Goal: Task Accomplishment & Management: Use online tool/utility

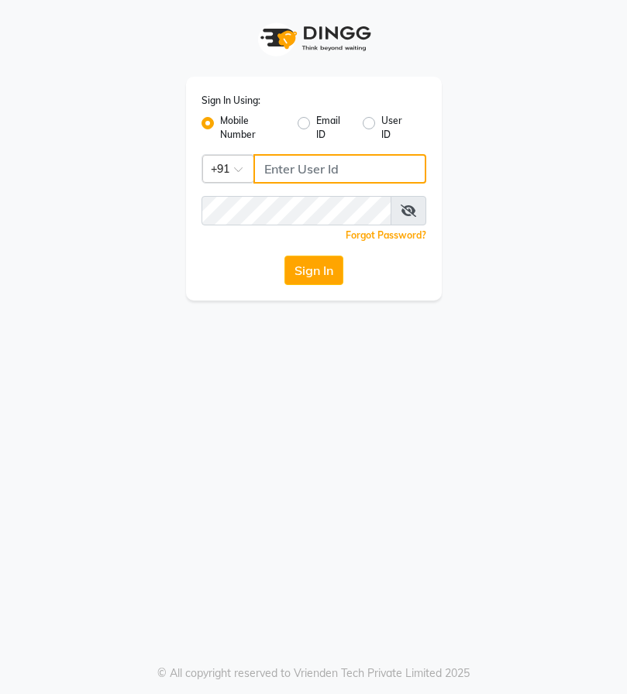
drag, startPoint x: 0, startPoint y: 0, endPoint x: 319, endPoint y: 170, distance: 361.7
click at [319, 170] on input "Username" at bounding box center [339, 168] width 173 height 29
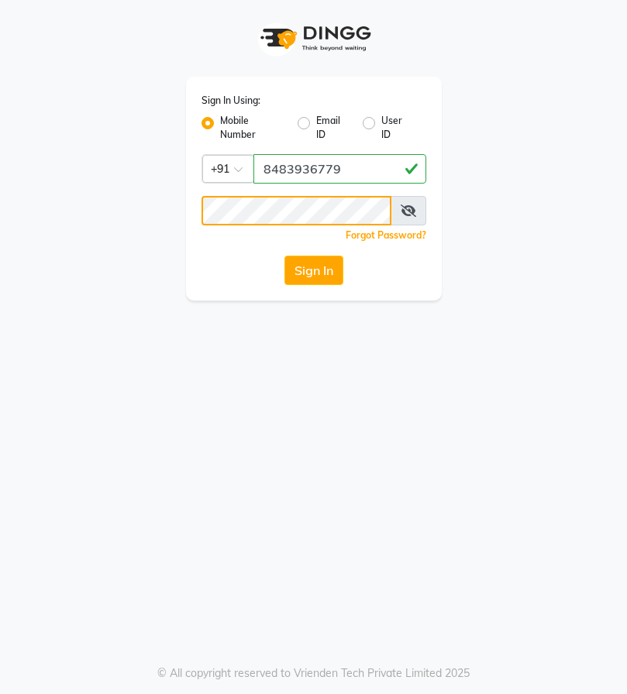
click at [284, 256] on button "Sign In" at bounding box center [313, 270] width 59 height 29
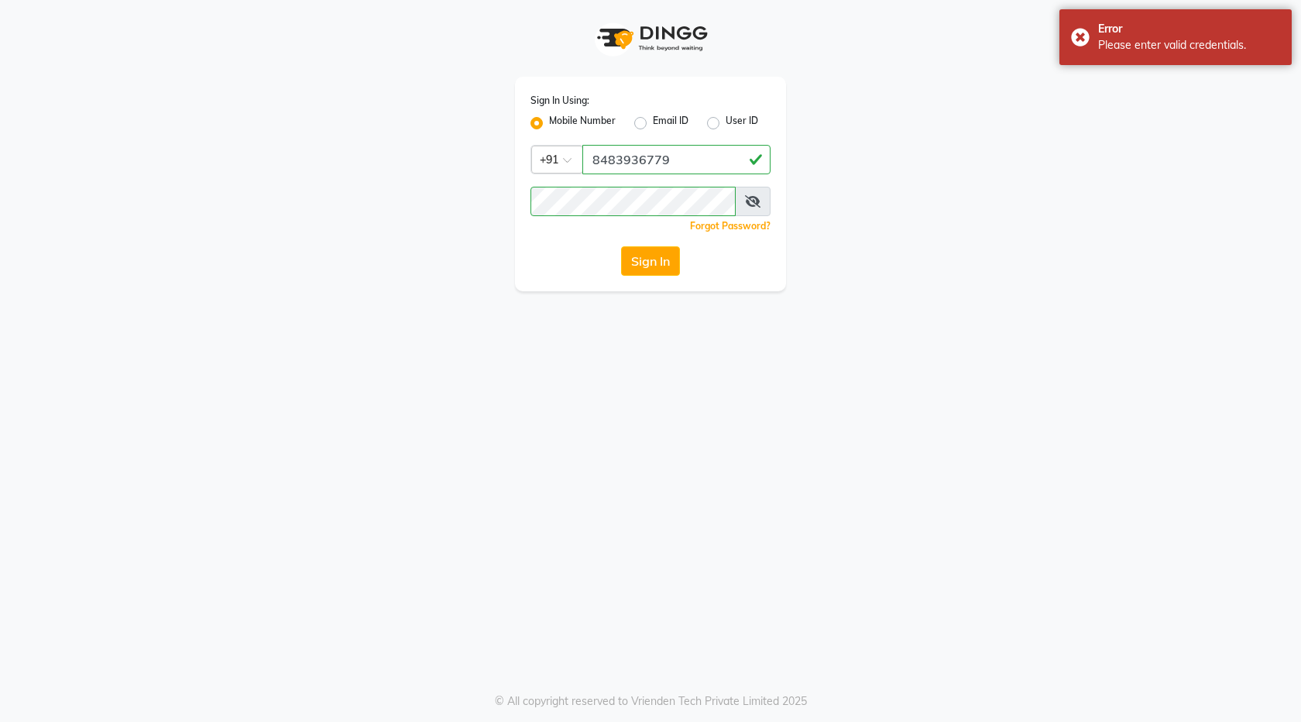
click at [626, 205] on icon at bounding box center [752, 201] width 15 height 12
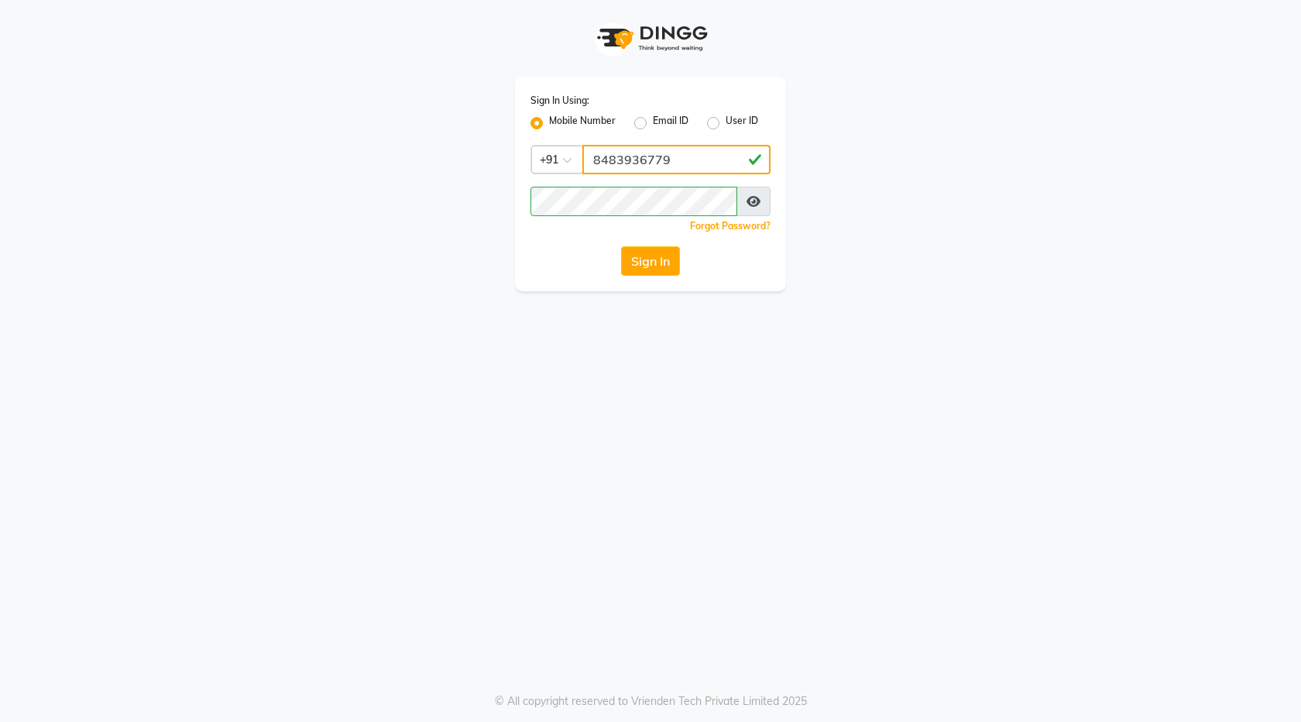
click at [601, 157] on input "8483936779" at bounding box center [676, 159] width 188 height 29
click at [621, 160] on input "8383936779" at bounding box center [676, 159] width 188 height 29
click at [626, 258] on button "Sign In" at bounding box center [650, 260] width 59 height 29
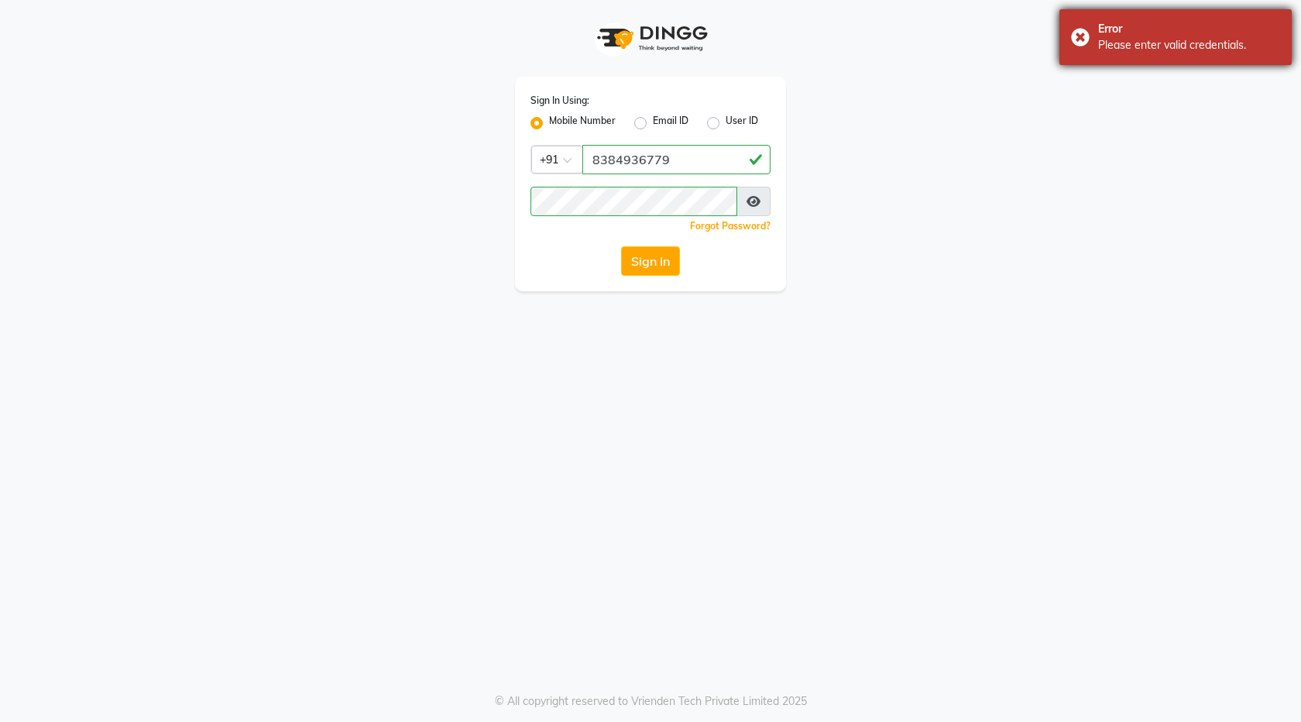
click at [626, 26] on div "Error Please enter valid credentials." at bounding box center [1175, 37] width 232 height 56
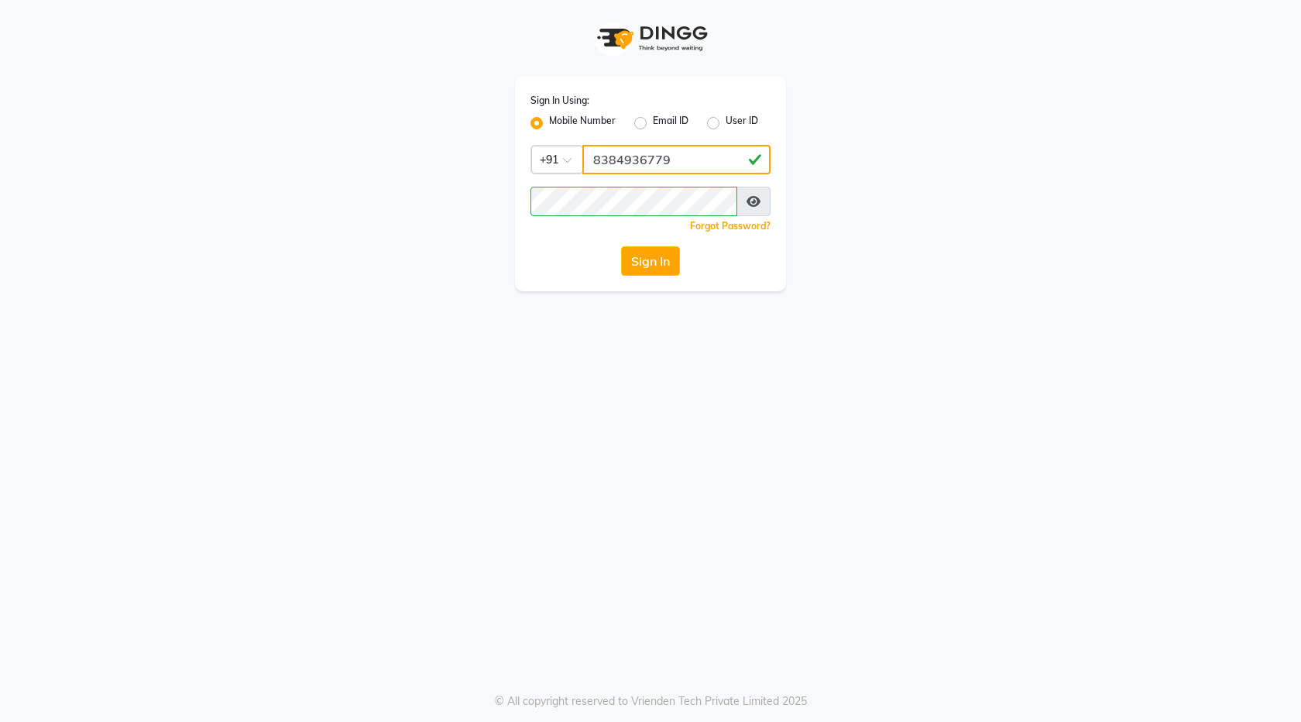
drag, startPoint x: 630, startPoint y: 160, endPoint x: 496, endPoint y: 143, distance: 135.2
click at [496, 143] on div "Sign In Using: Mobile Number Email ID User ID Country Code × +91 8384936779 Rem…" at bounding box center [650, 145] width 883 height 291
type input "84839636779"
click at [626, 263] on button "Sign In" at bounding box center [650, 260] width 59 height 29
click at [626, 266] on button "Sign In" at bounding box center [650, 260] width 59 height 29
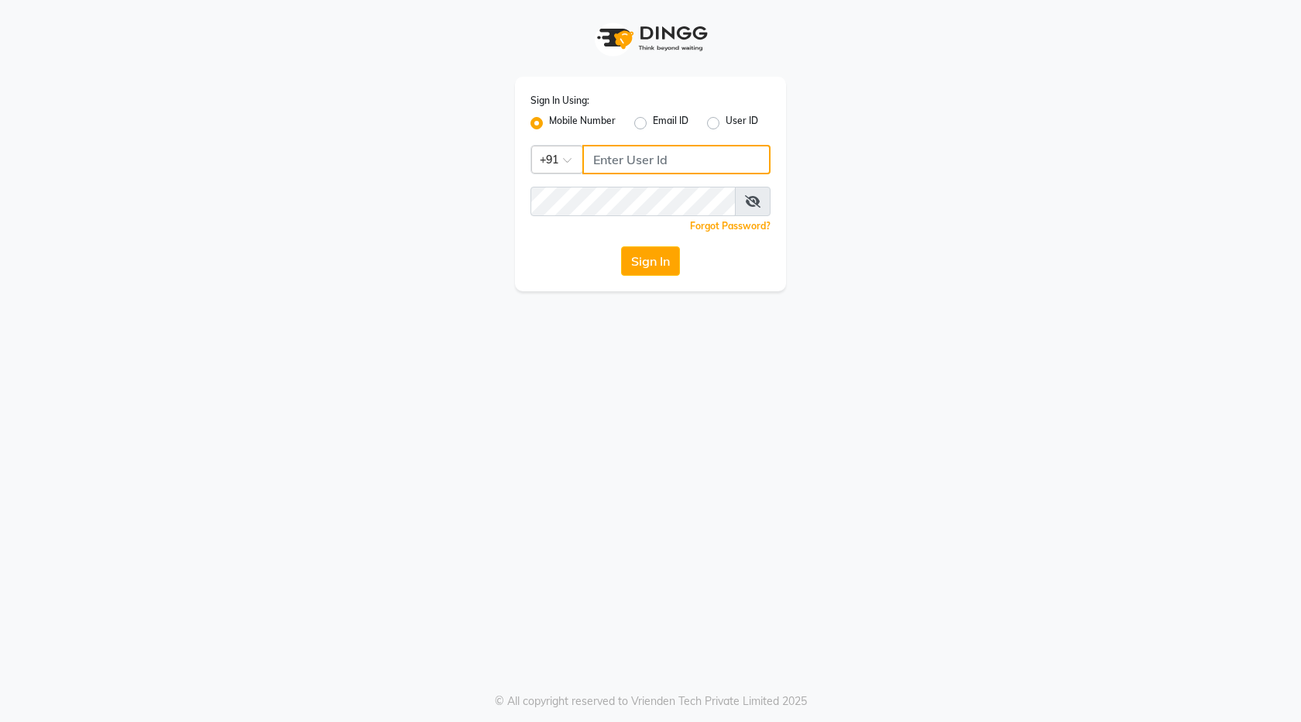
click at [594, 163] on input "Username" at bounding box center [676, 159] width 188 height 29
type input "8483936778"
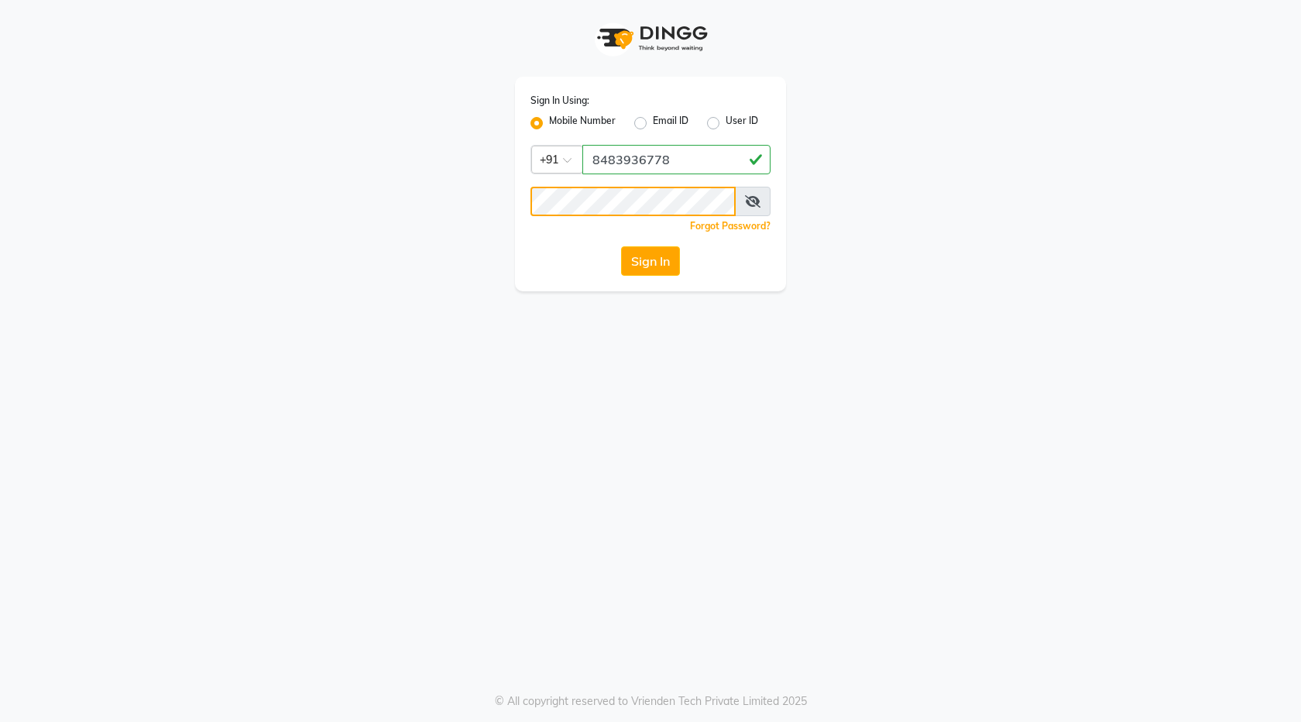
click at [621, 246] on button "Sign In" at bounding box center [650, 260] width 59 height 29
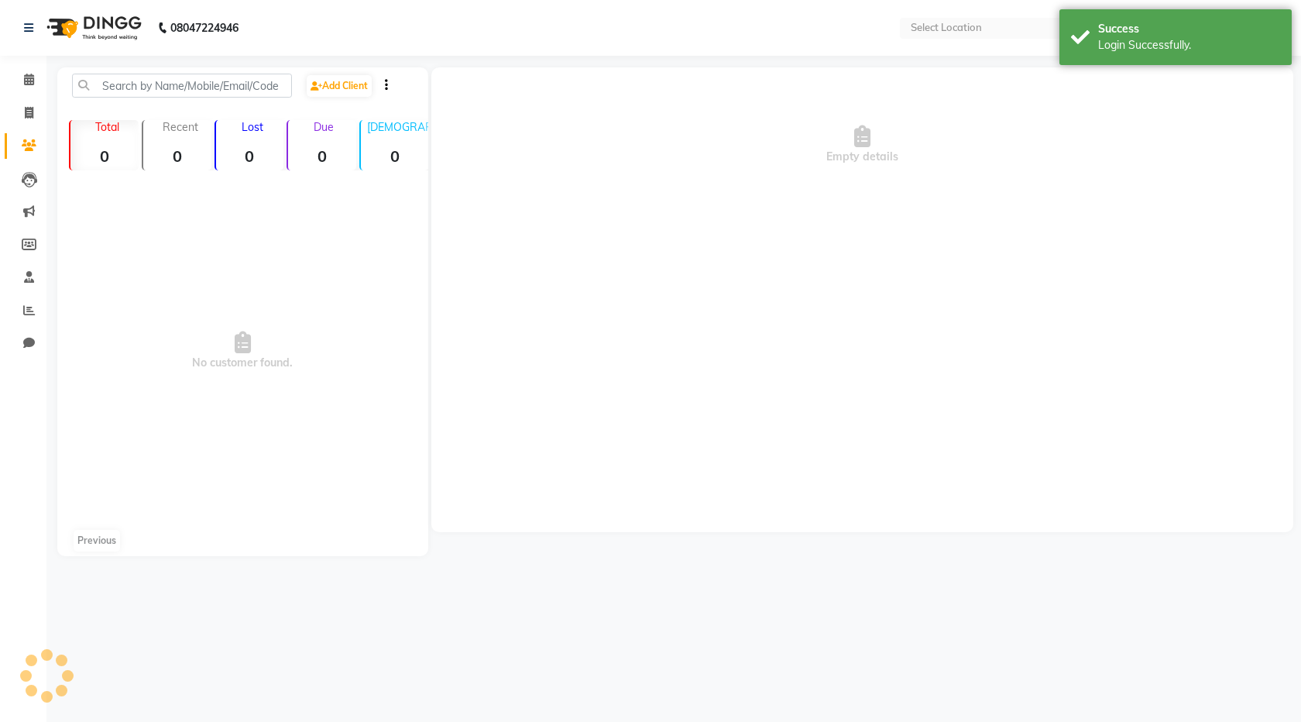
select select "en"
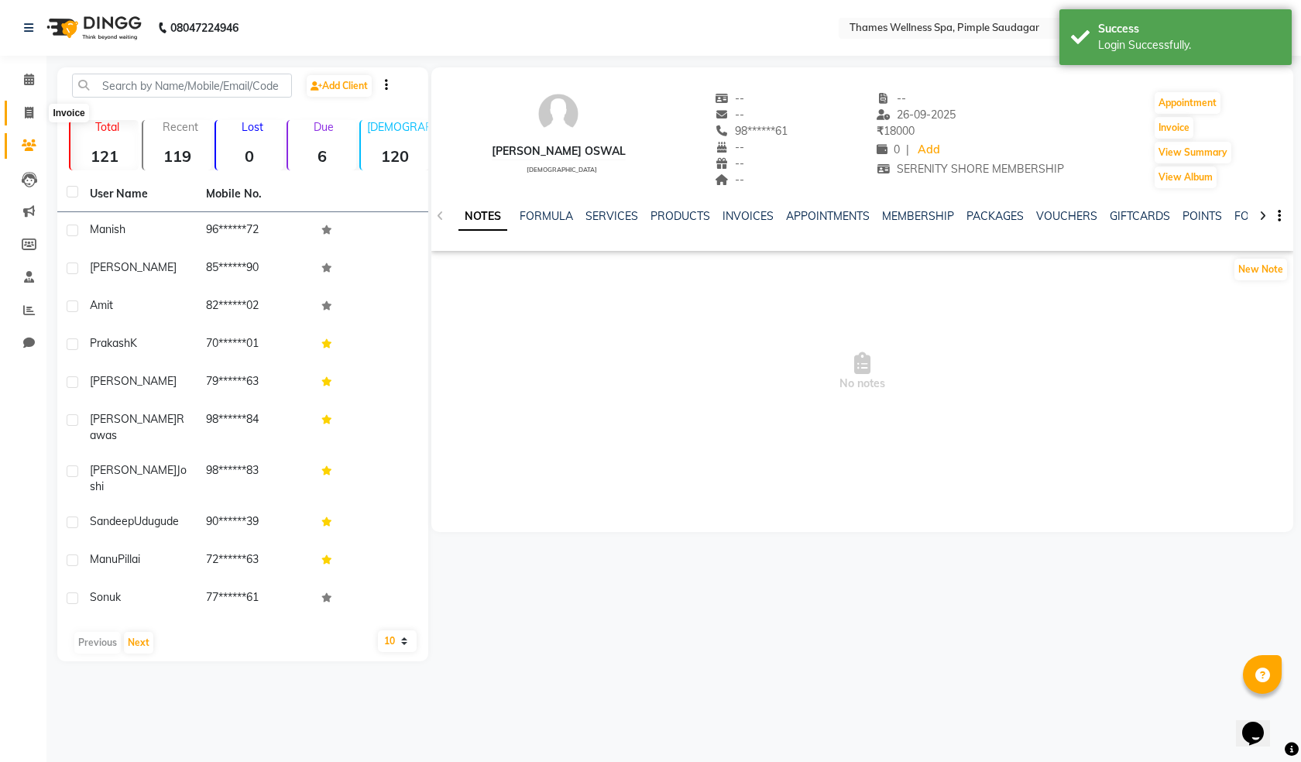
click at [26, 110] on icon at bounding box center [29, 113] width 9 height 12
select select "service"
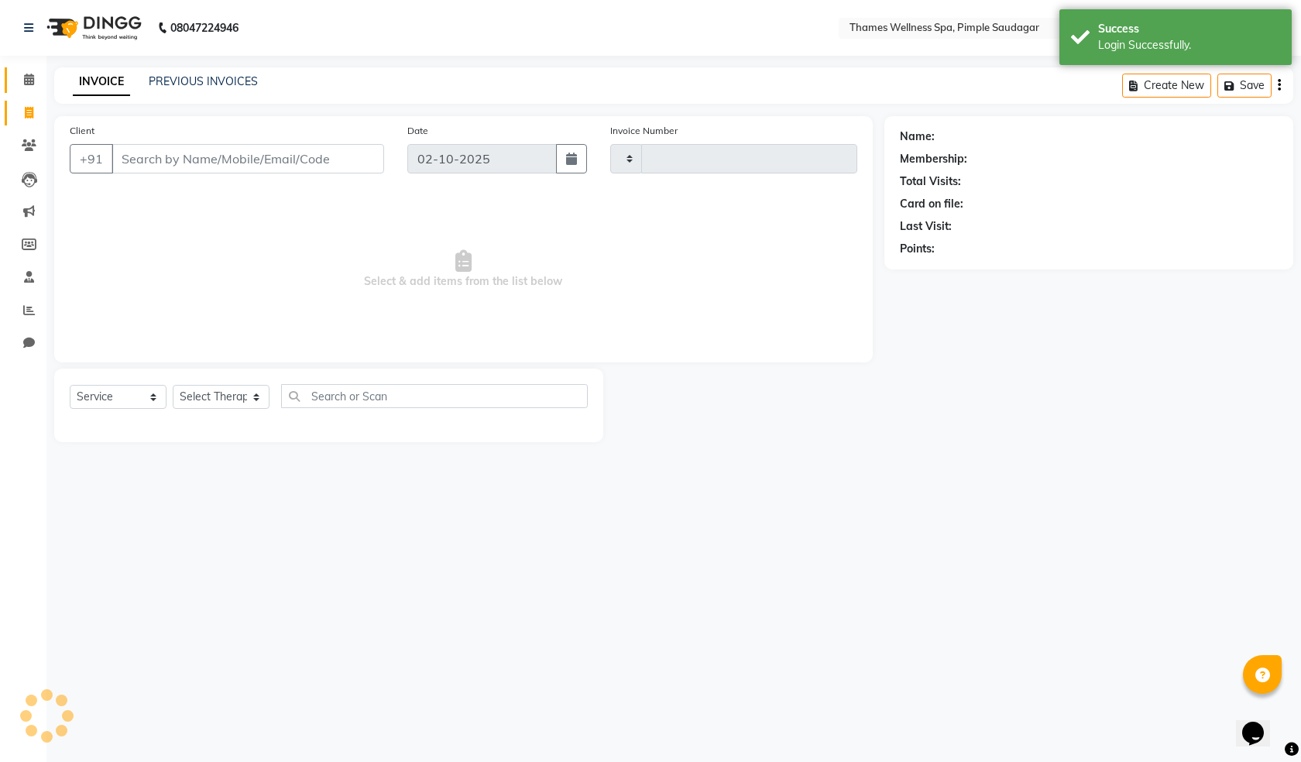
type input "0260"
select select "8709"
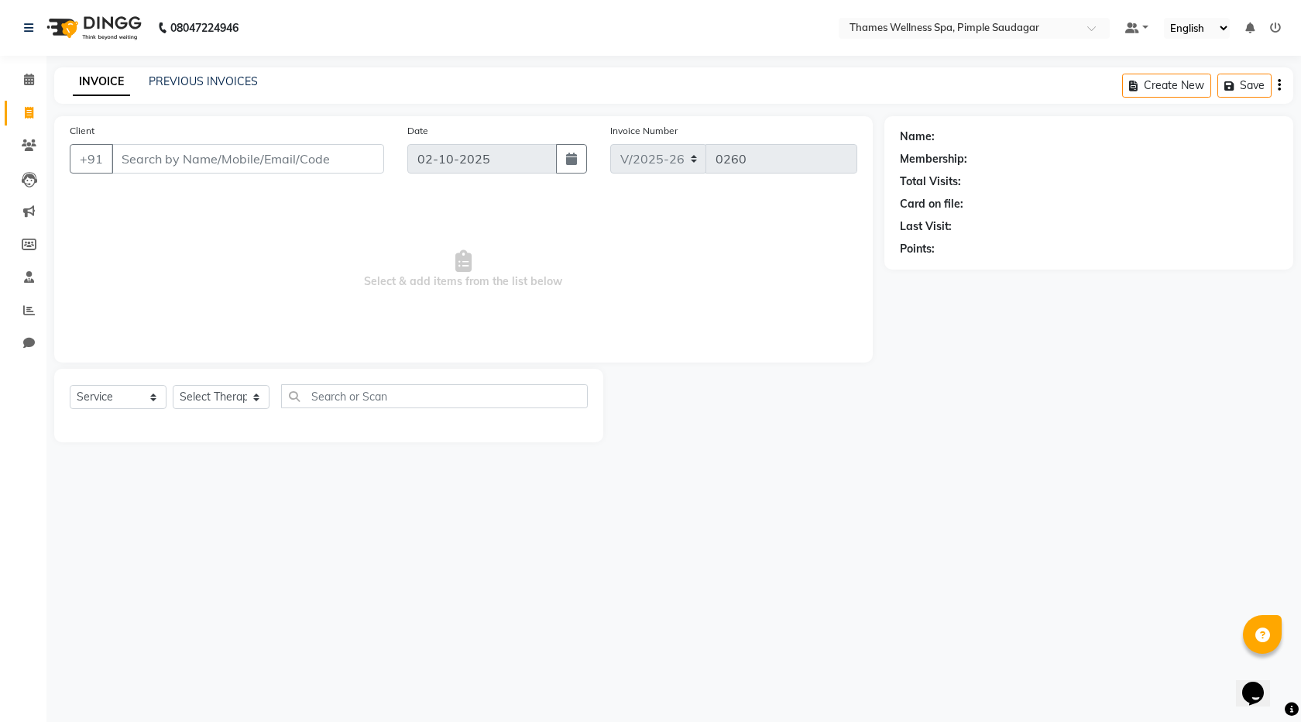
drag, startPoint x: 211, startPoint y: 159, endPoint x: 82, endPoint y: 261, distance: 164.3
click at [199, 176] on div "Client +91" at bounding box center [227, 154] width 338 height 64
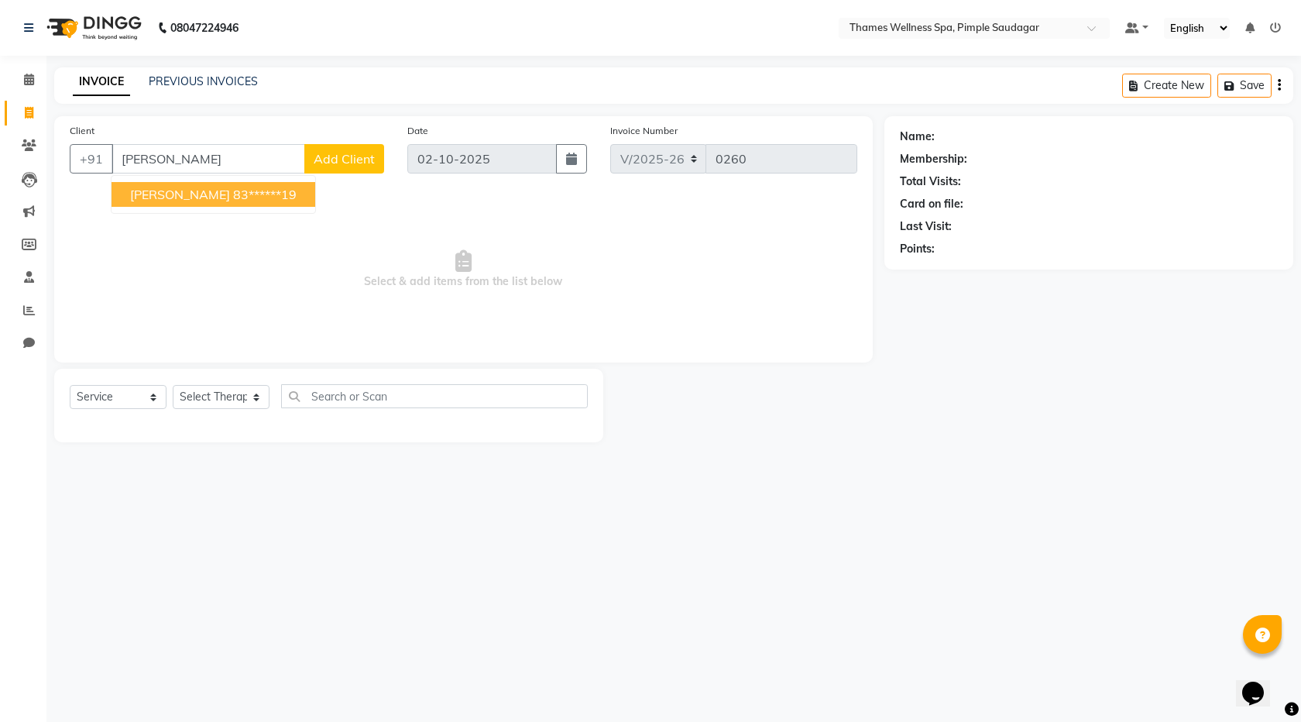
click at [201, 199] on span "[PERSON_NAME]" at bounding box center [180, 194] width 100 height 15
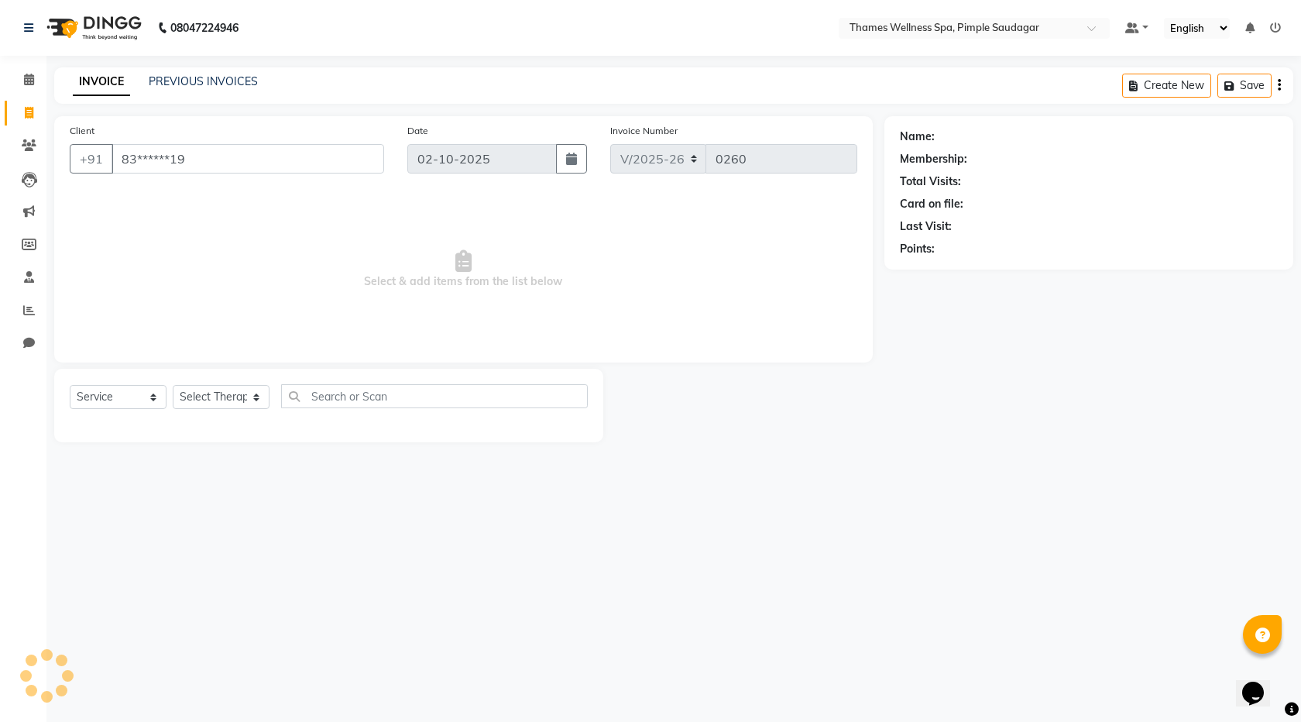
type input "83******19"
select select "1: Object"
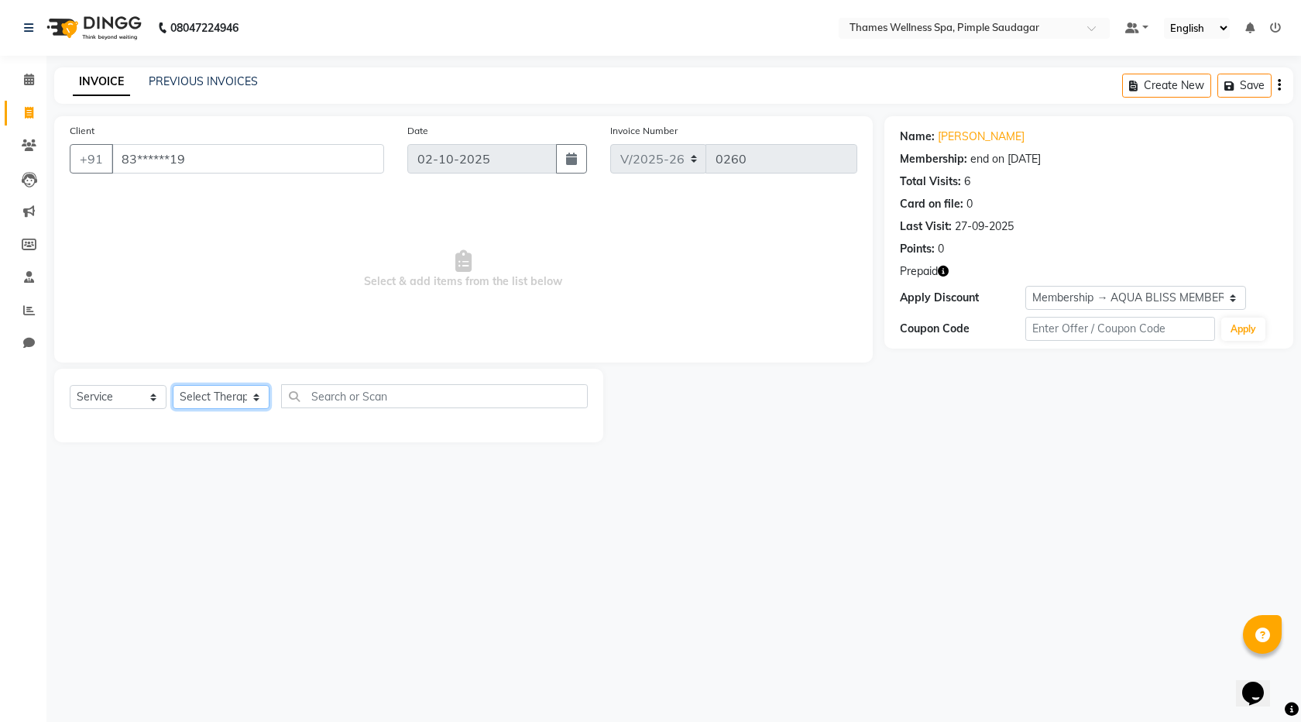
click at [206, 402] on select "Select Therapist [PERSON_NAME] Bem Hana kety [PERSON_NAME] Mishi [PERSON_NAME] …" at bounding box center [221, 397] width 97 height 24
select select "88610"
click at [173, 385] on select "Select Therapist [PERSON_NAME] Bem Hana kety [PERSON_NAME] Mishi [PERSON_NAME] …" at bounding box center [221, 397] width 97 height 24
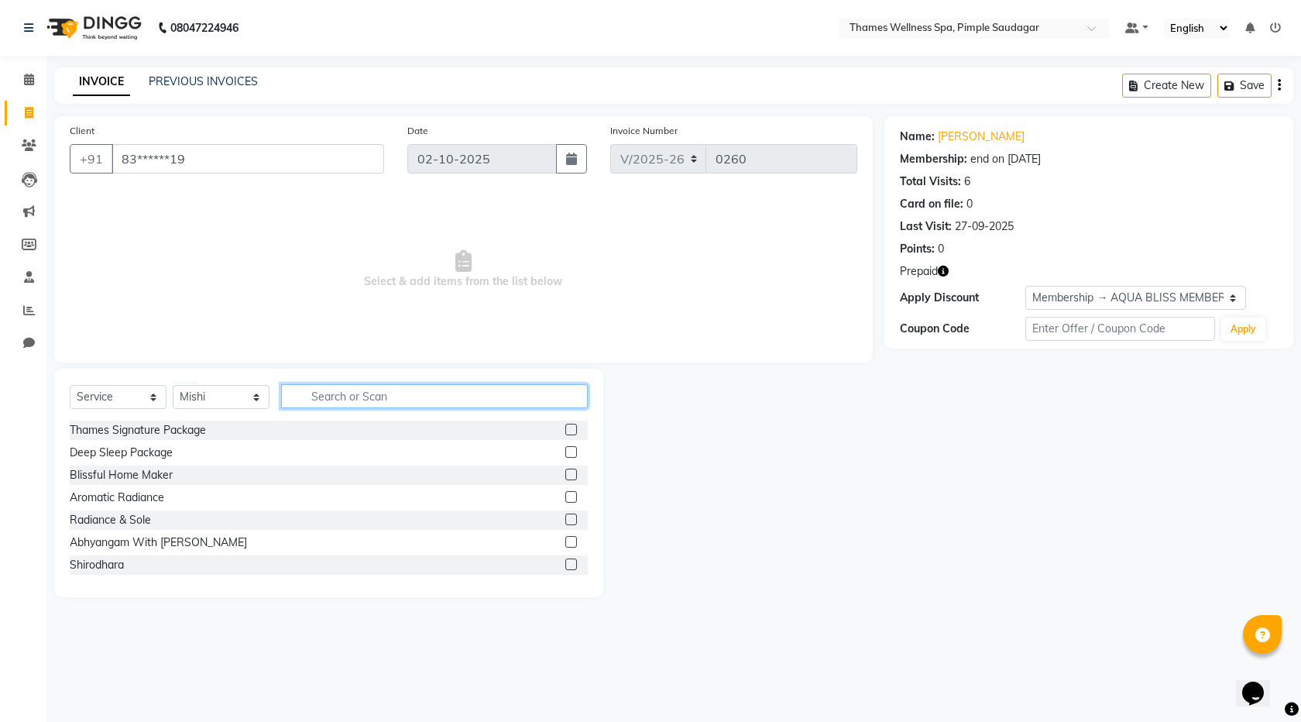
click at [369, 403] on input "text" at bounding box center [434, 396] width 307 height 24
type input "ba"
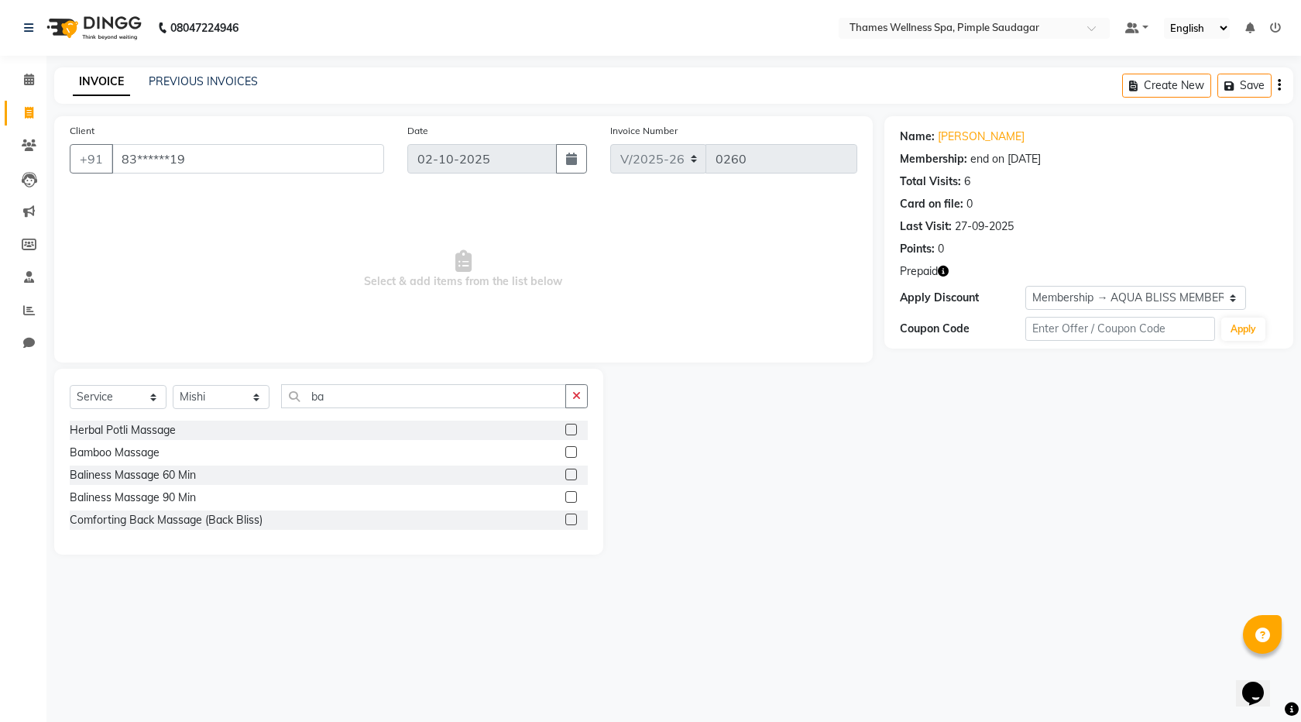
click at [359, 496] on div "Baliness Massage 90 Min" at bounding box center [329, 497] width 518 height 19
click at [574, 495] on label at bounding box center [571, 497] width 12 height 12
click at [574, 495] on input "checkbox" at bounding box center [570, 498] width 10 height 10
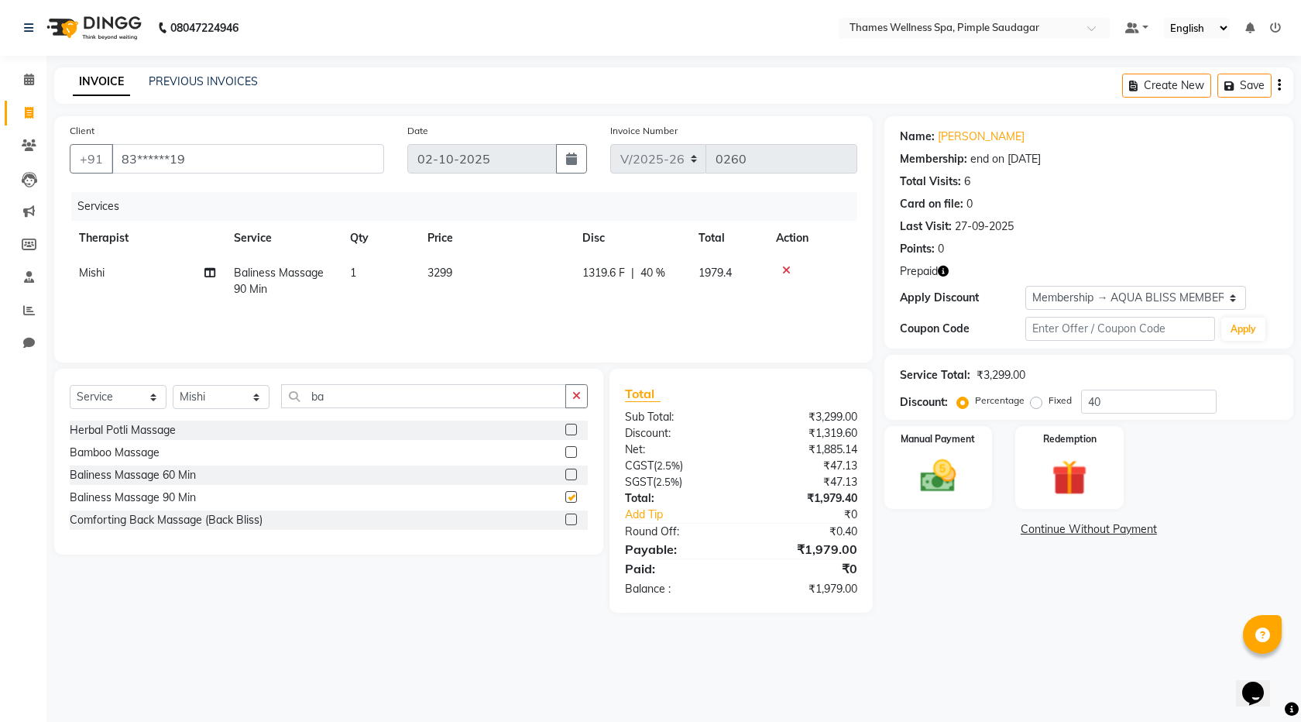
checkbox input "false"
click at [1084, 479] on img at bounding box center [1069, 478] width 60 height 46
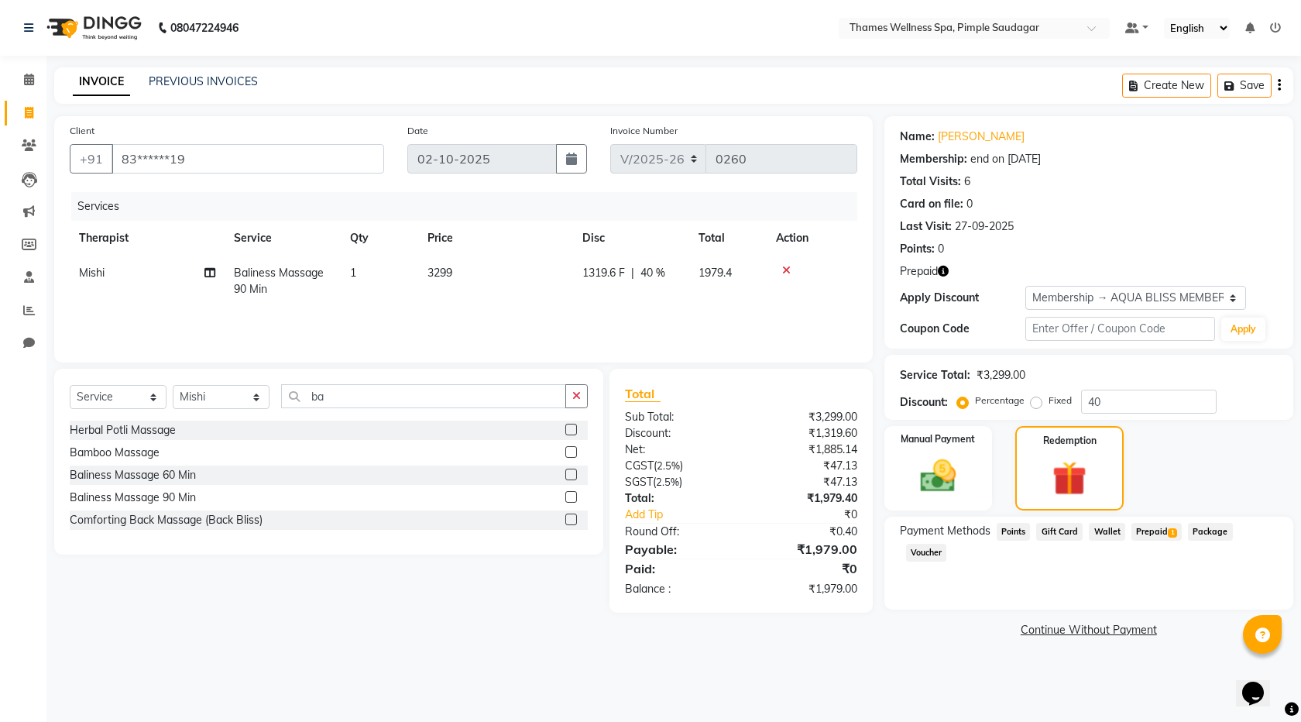
click at [1149, 531] on span "Prepaid 1" at bounding box center [1156, 532] width 50 height 18
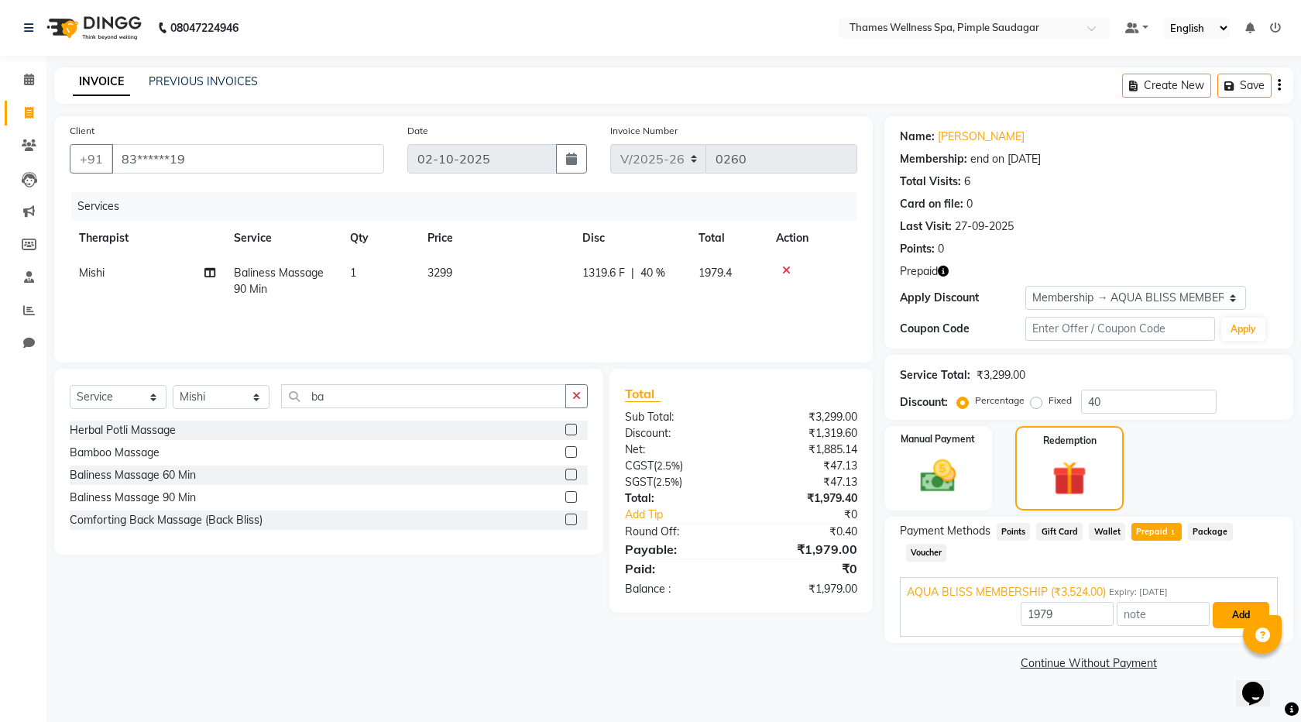
click at [1241, 602] on button "Add" at bounding box center [1241, 615] width 57 height 26
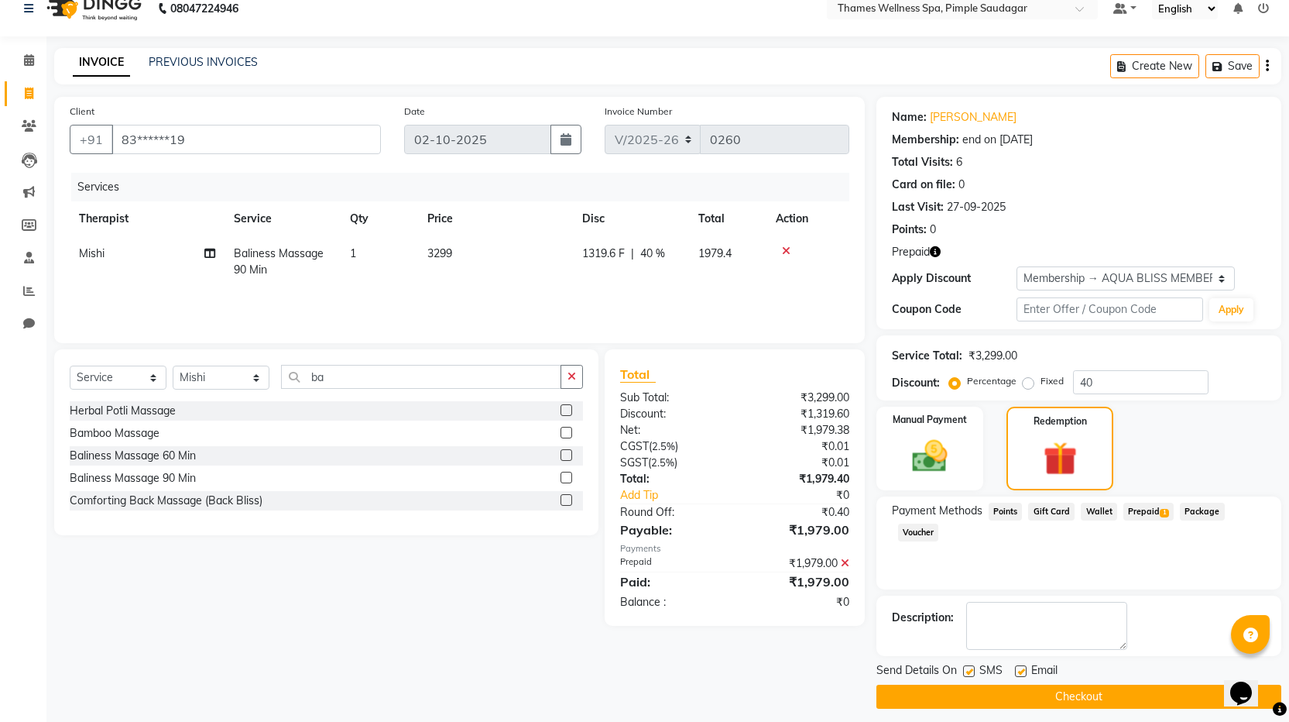
scroll to position [29, 0]
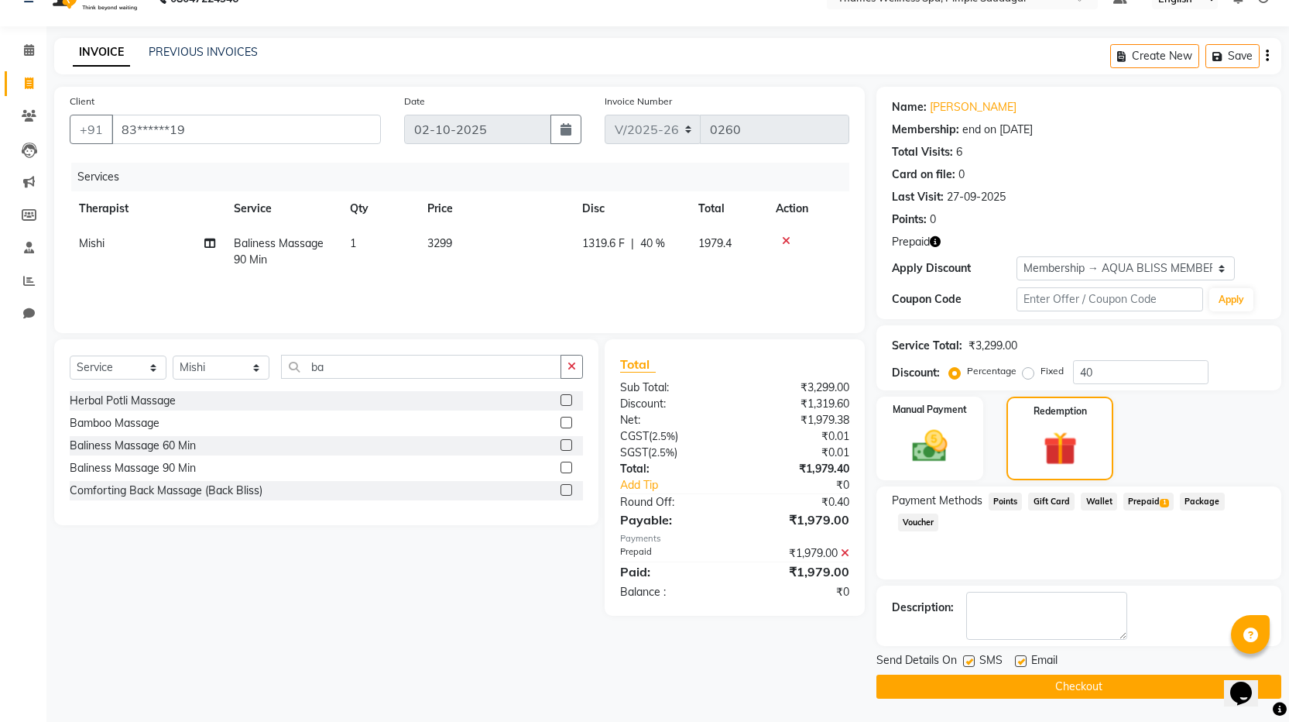
click at [1120, 688] on button "Checkout" at bounding box center [1079, 687] width 405 height 24
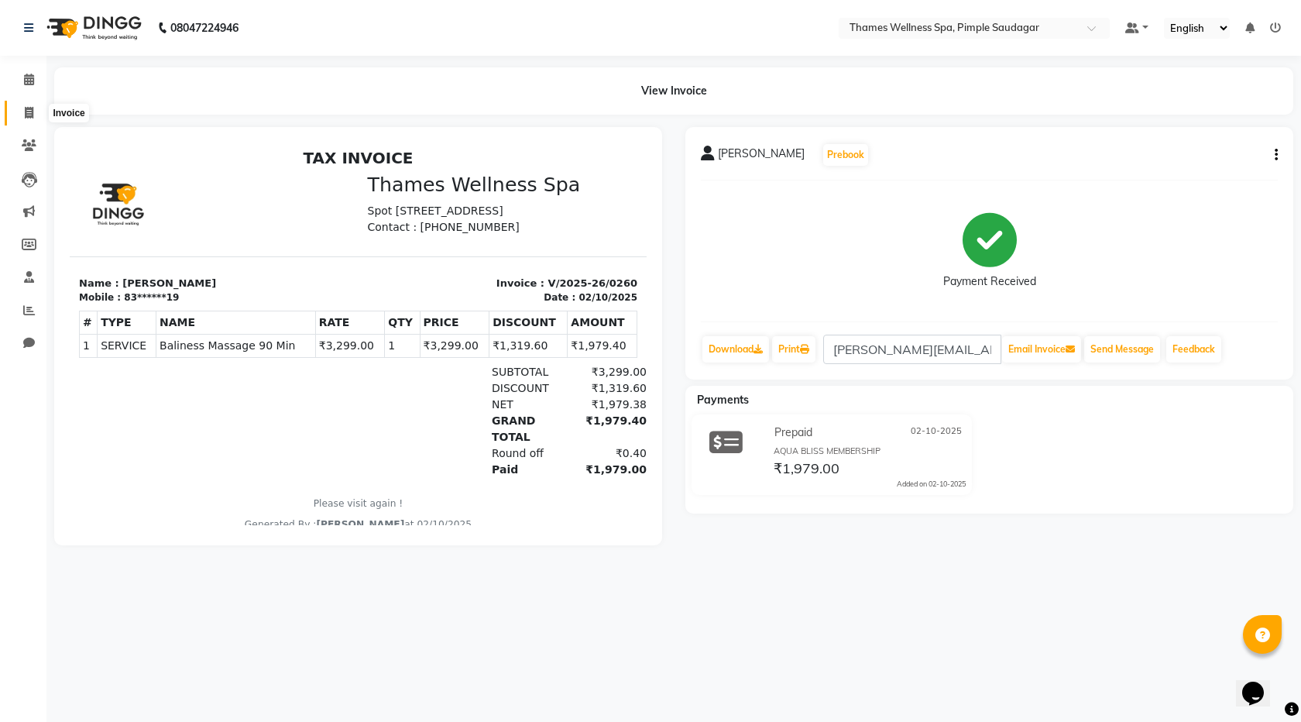
click at [34, 109] on span at bounding box center [28, 114] width 27 height 18
select select "service"
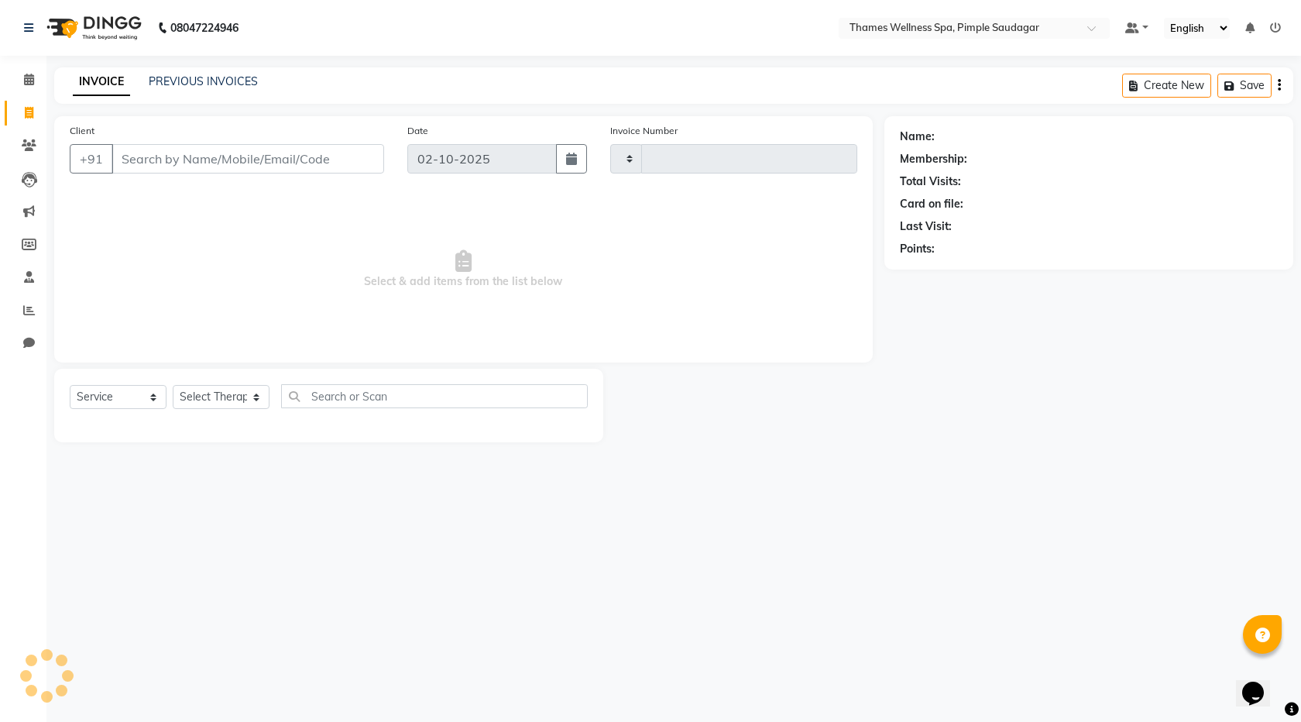
type input "0261"
select select "8709"
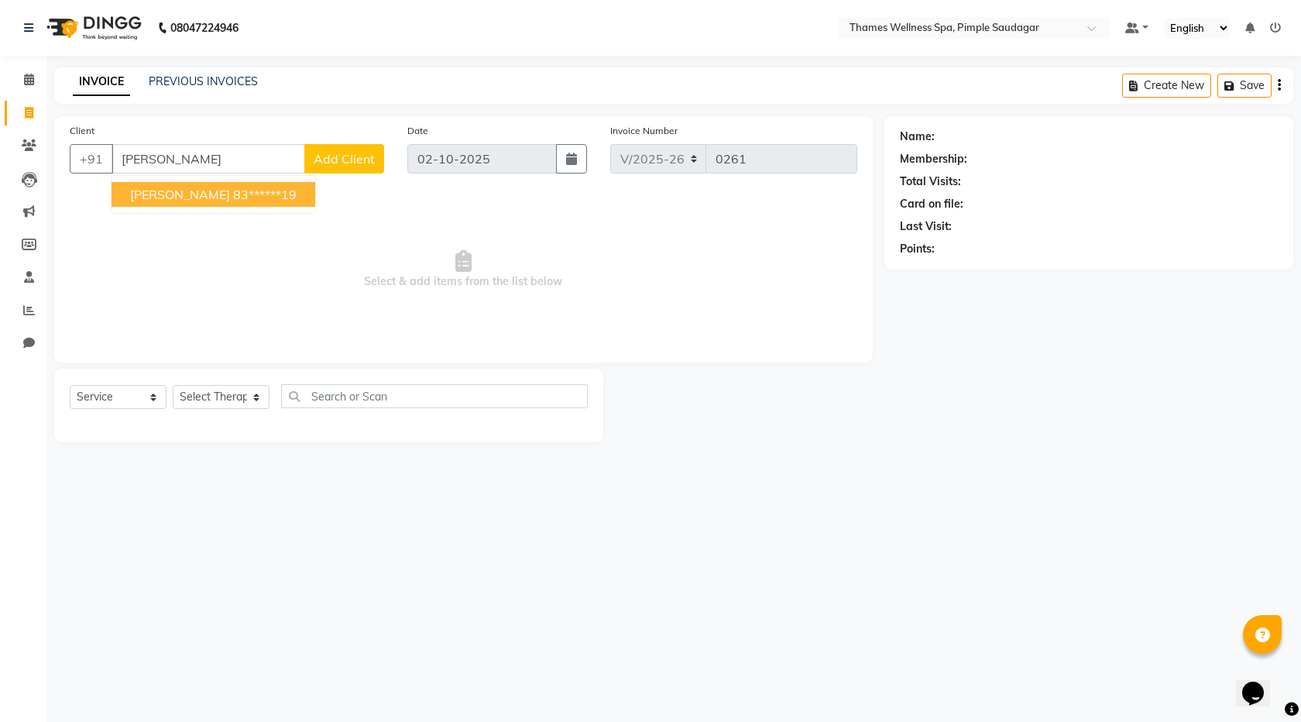
click at [161, 199] on span "[PERSON_NAME]" at bounding box center [180, 194] width 100 height 15
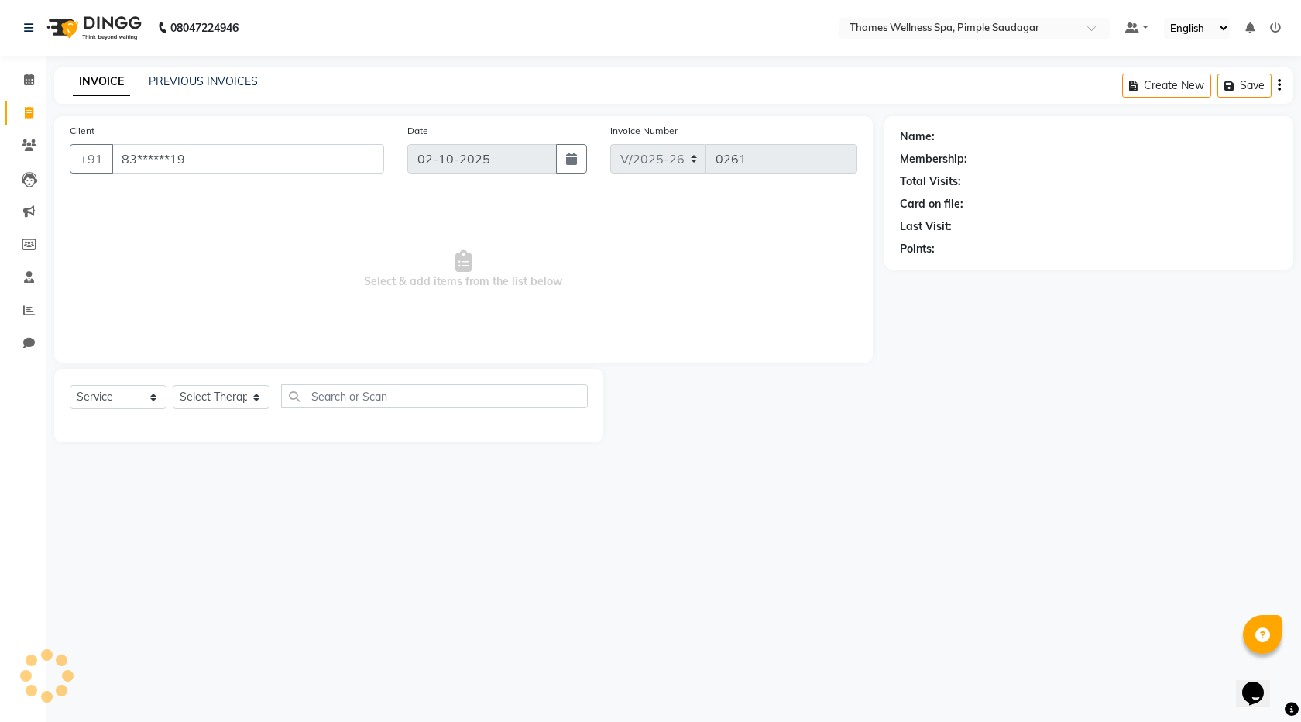
type input "83******19"
select select "1: Object"
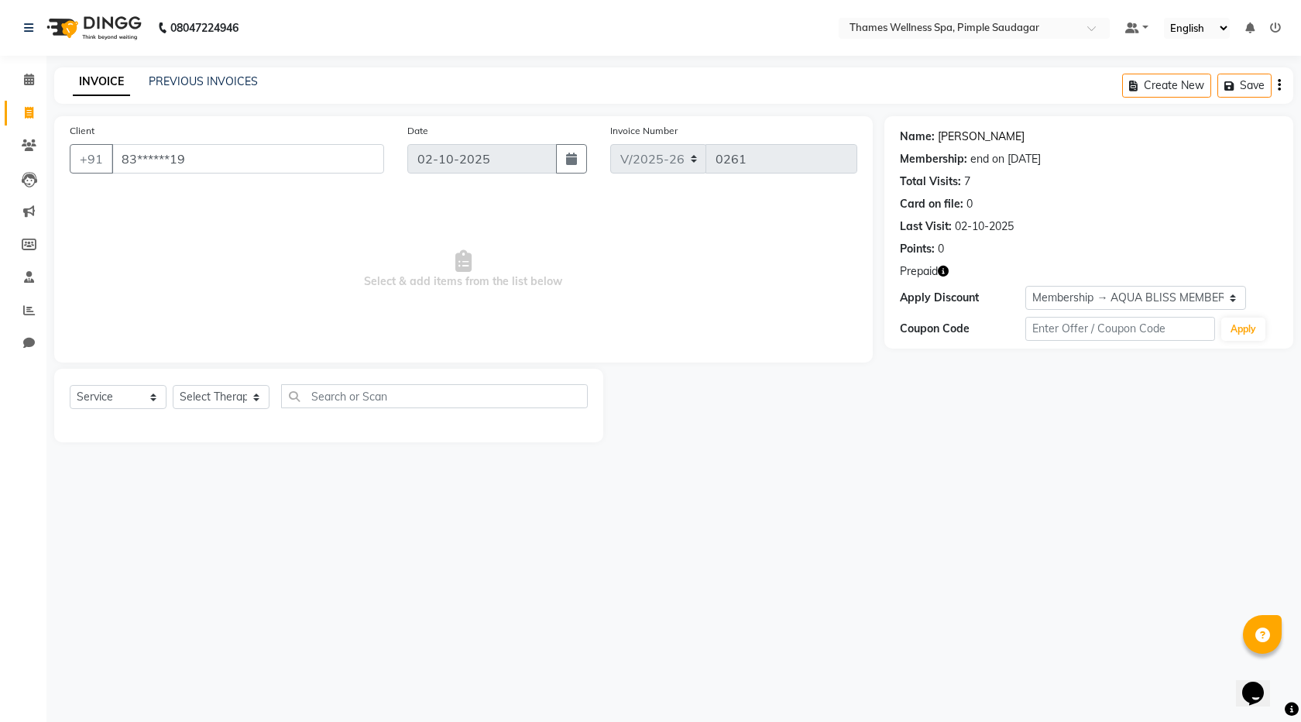
click at [955, 134] on link "[PERSON_NAME]" at bounding box center [981, 137] width 87 height 16
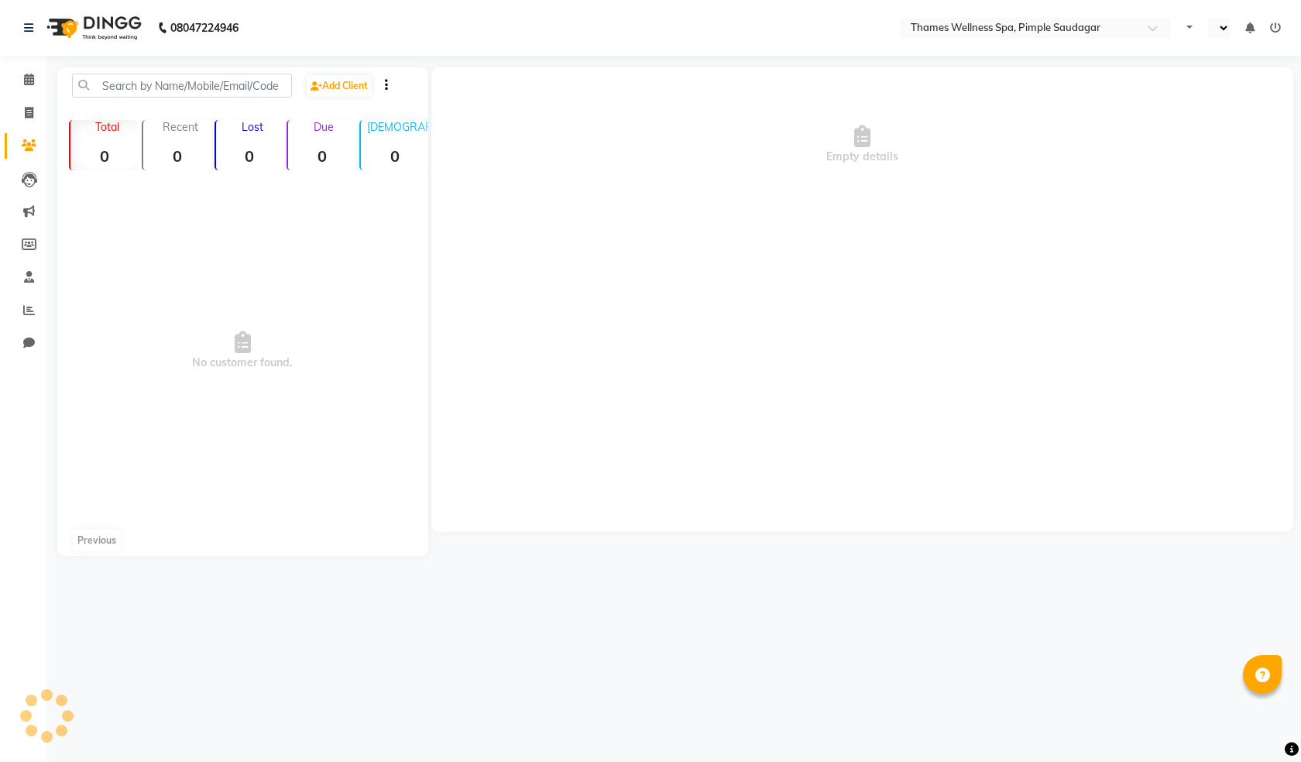
select select "en"
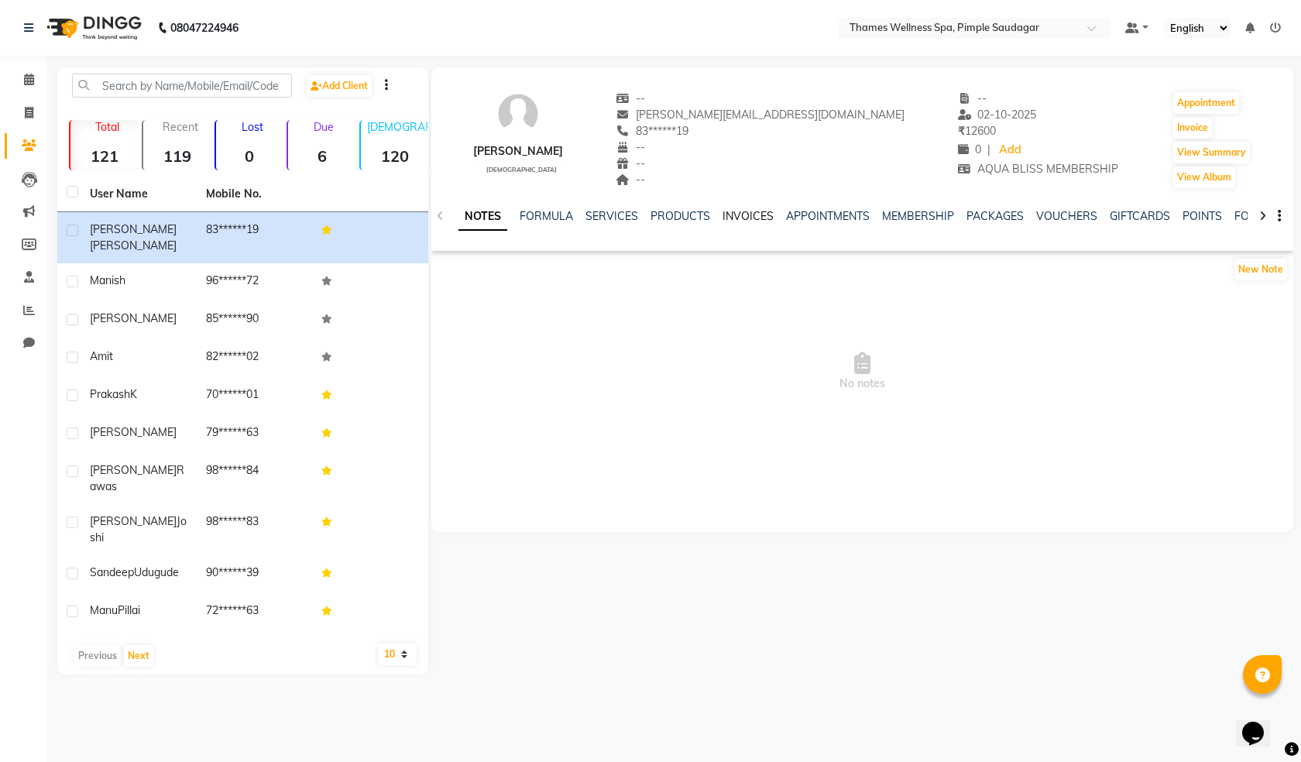
click at [742, 211] on link "INVOICES" at bounding box center [748, 216] width 51 height 14
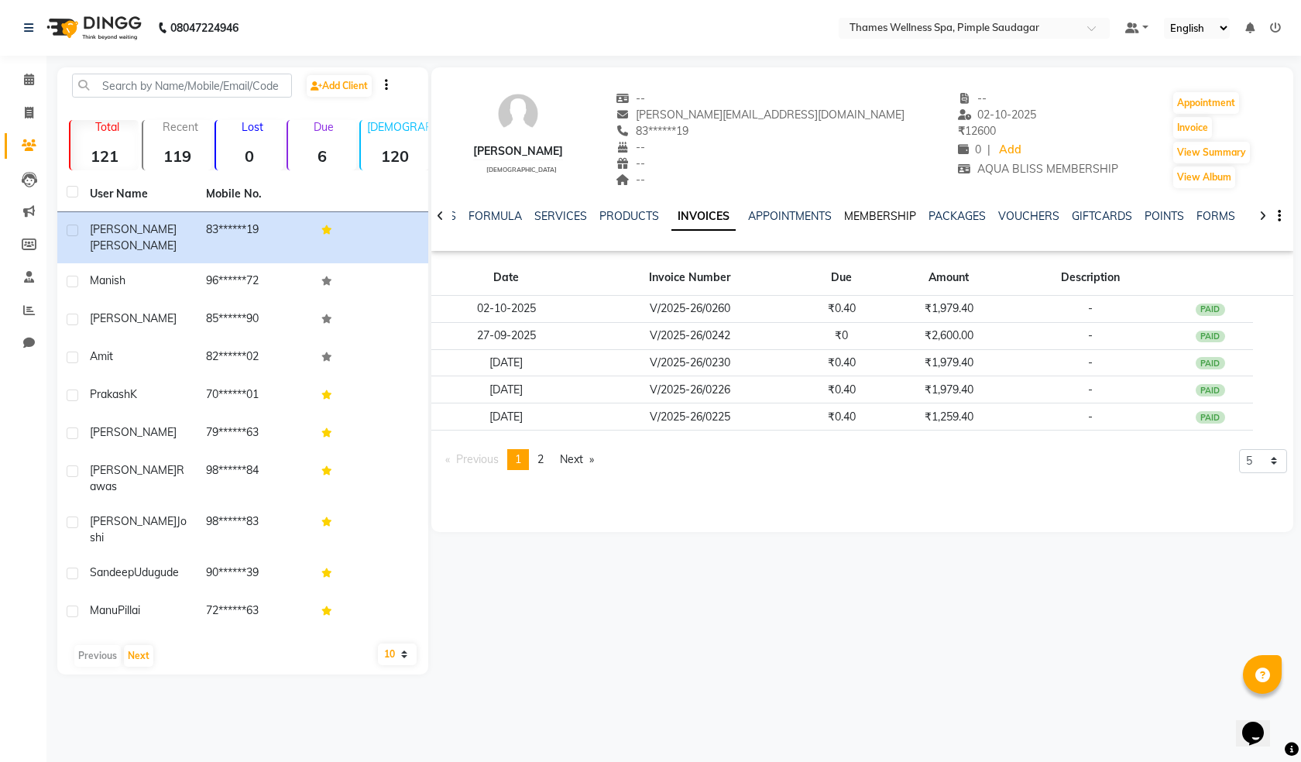
click at [884, 211] on link "MEMBERSHIP" at bounding box center [880, 216] width 72 height 14
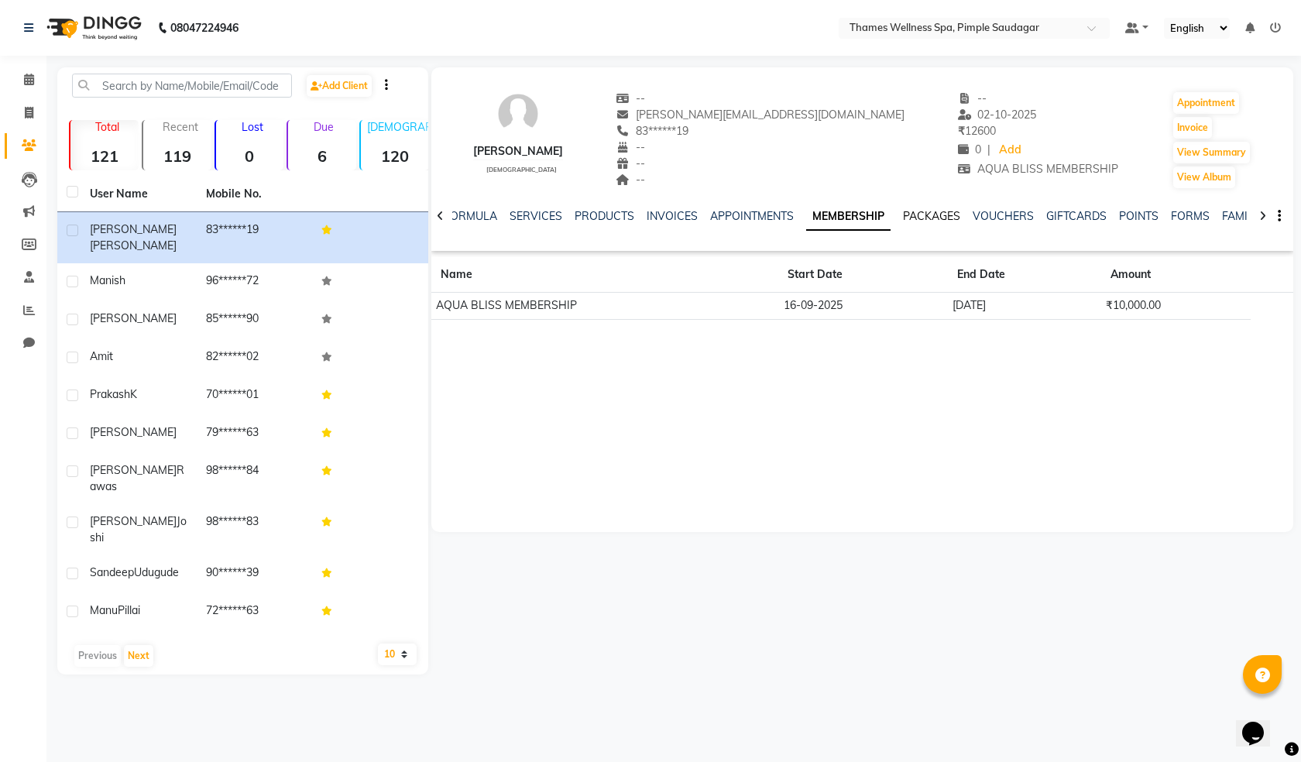
click at [943, 216] on link "PACKAGES" at bounding box center [931, 216] width 57 height 14
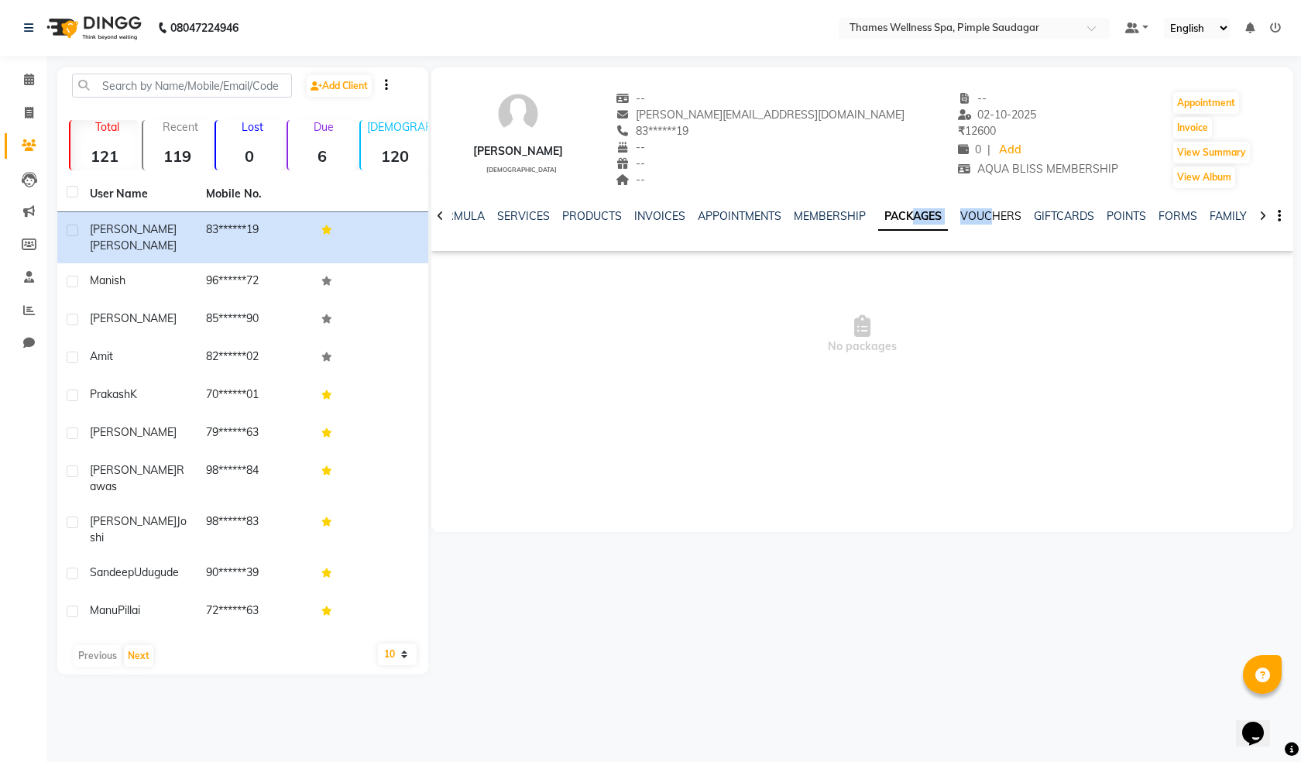
click at [987, 210] on div "NOTES FORMULA SERVICES PRODUCTS INVOICES APPOINTMENTS MEMBERSHIP PACKAGES VOUCH…" at bounding box center [862, 216] width 862 height 53
click at [1015, 278] on span "No packages" at bounding box center [862, 334] width 862 height 155
click at [980, 218] on link "VOUCHERS" at bounding box center [990, 216] width 61 height 14
